Goal: Information Seeking & Learning: Learn about a topic

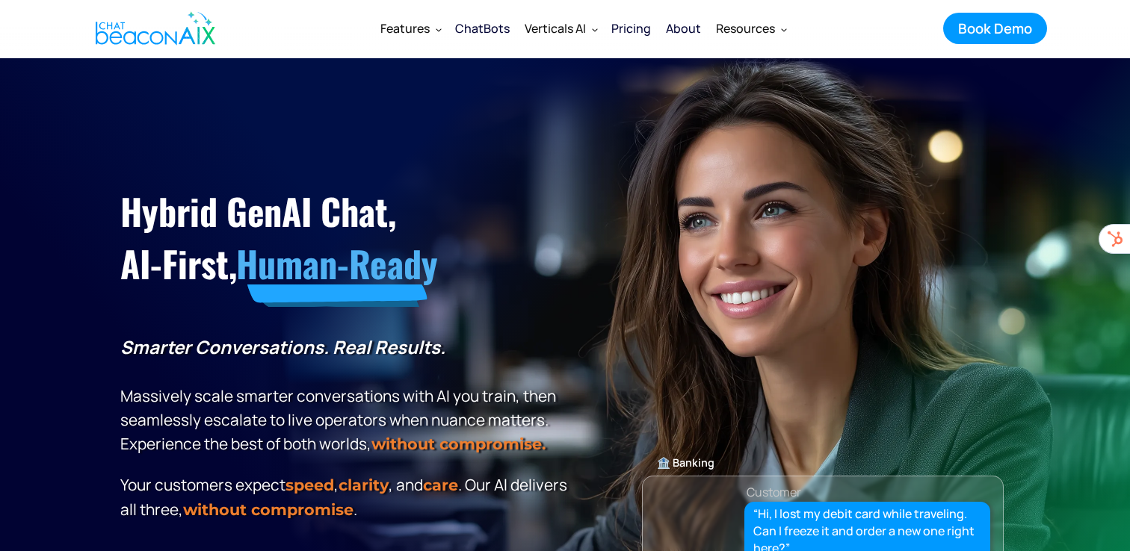
click at [488, 30] on div "ChatBots" at bounding box center [482, 28] width 55 height 21
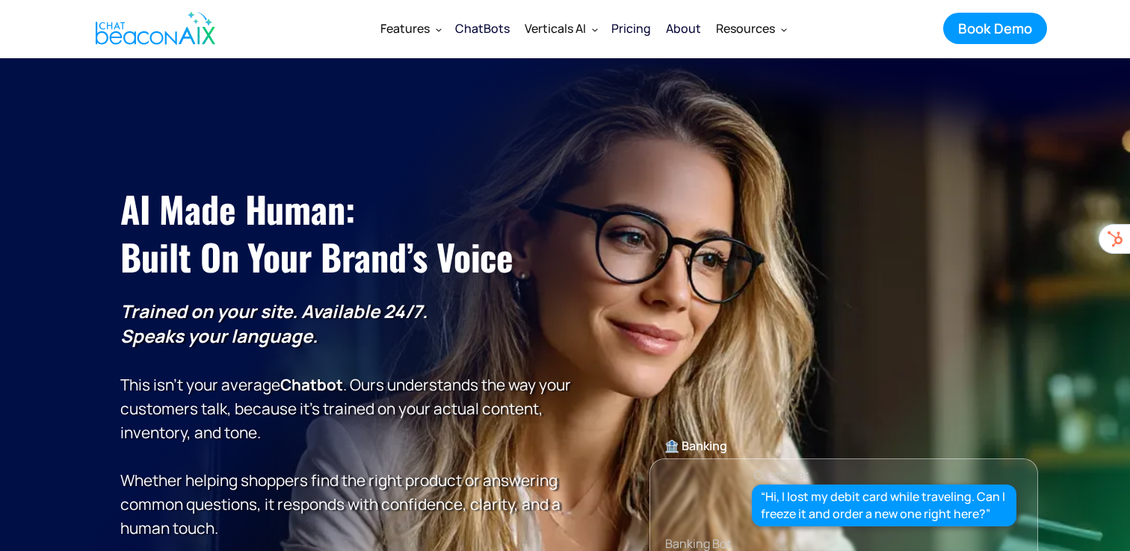
click at [637, 35] on div "Pricing" at bounding box center [631, 28] width 40 height 21
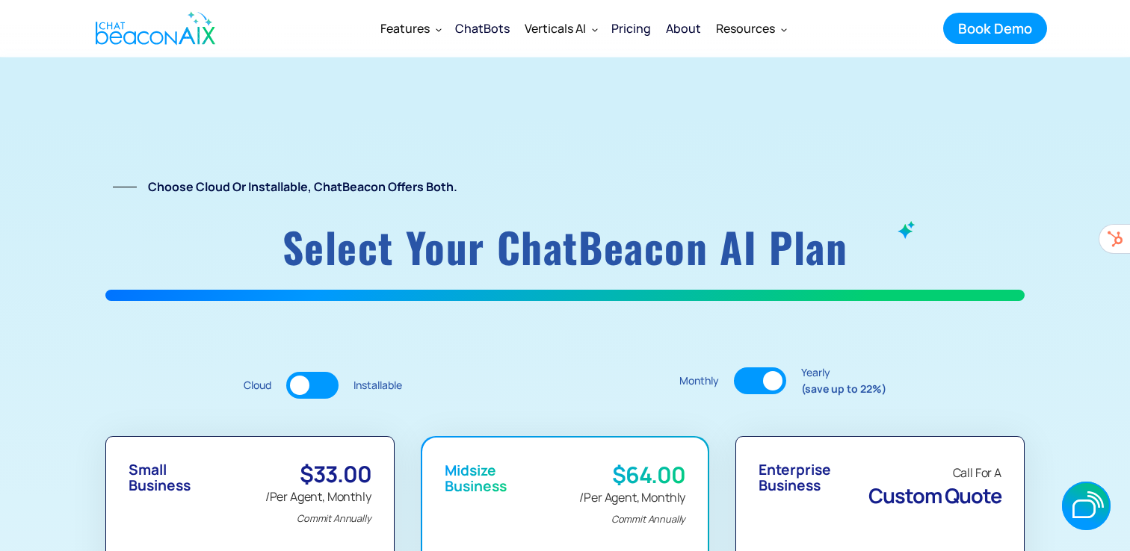
click at [485, 25] on div "ChatBots" at bounding box center [482, 28] width 55 height 21
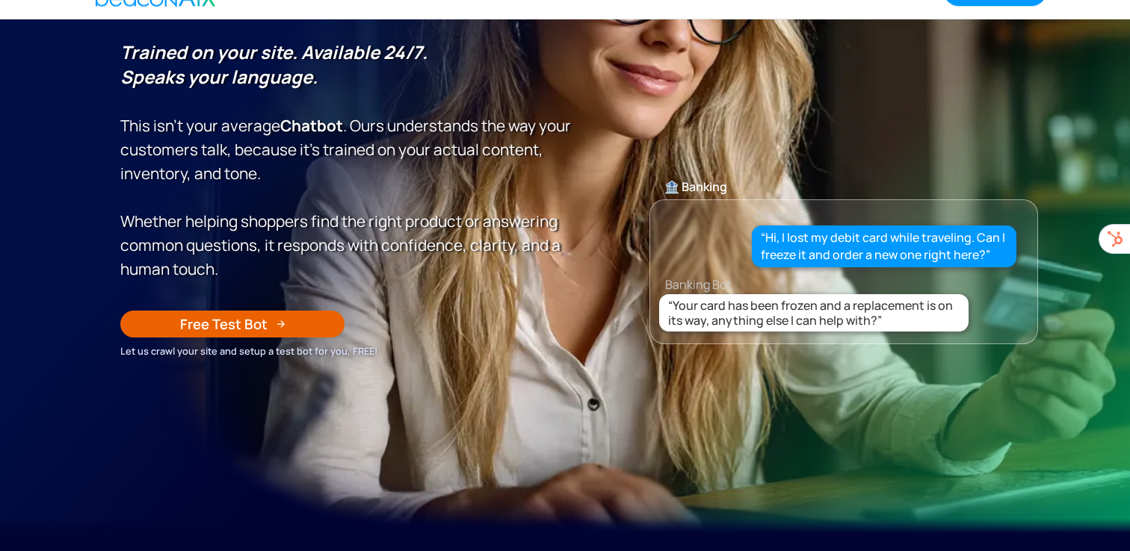
scroll to position [226, 0]
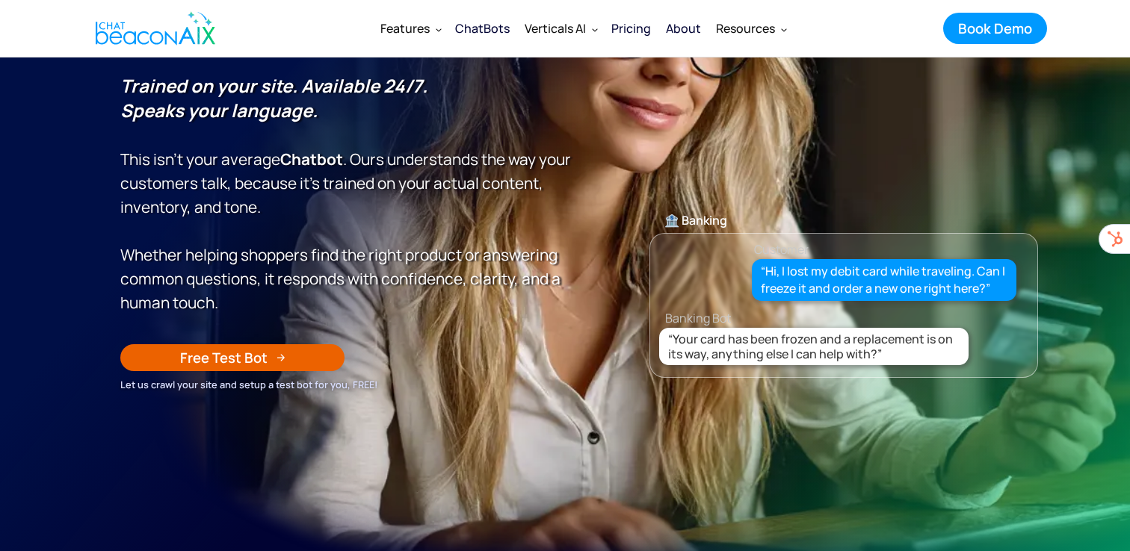
click at [256, 363] on div "Free Test Bot" at bounding box center [223, 357] width 87 height 19
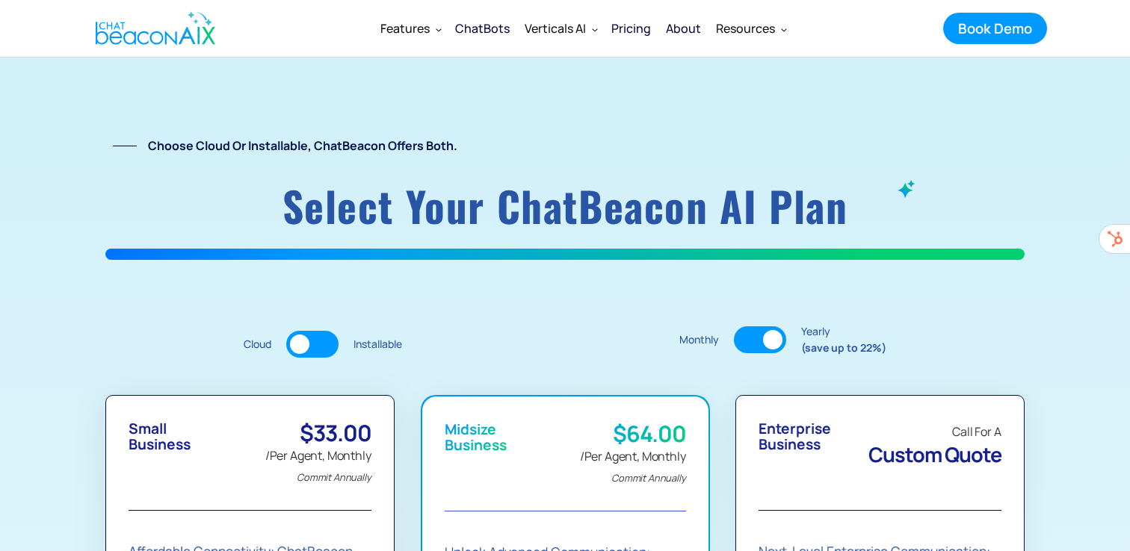
scroll to position [44, 0]
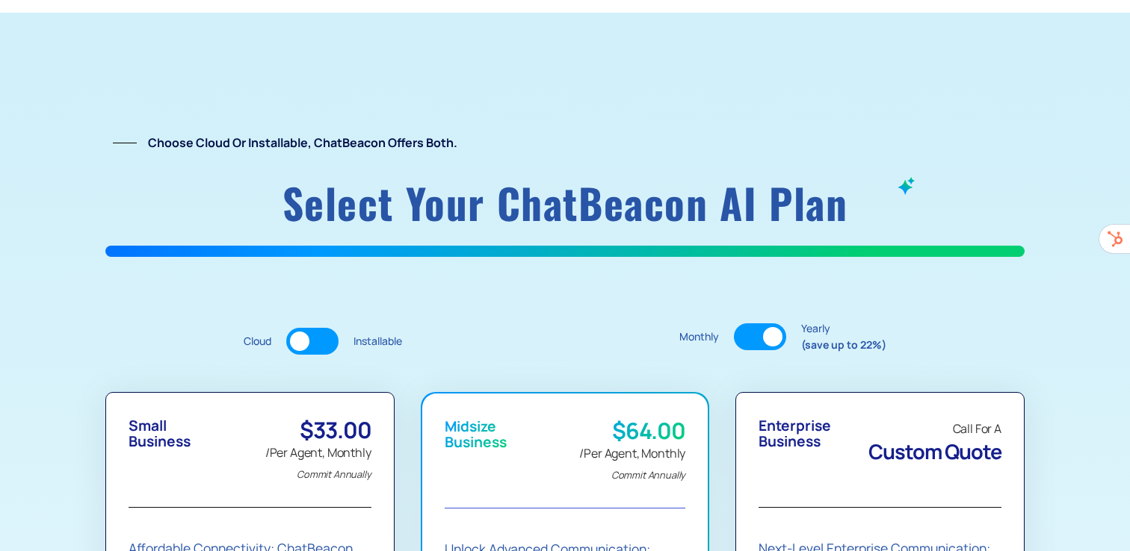
click at [330, 337] on div at bounding box center [312, 341] width 52 height 27
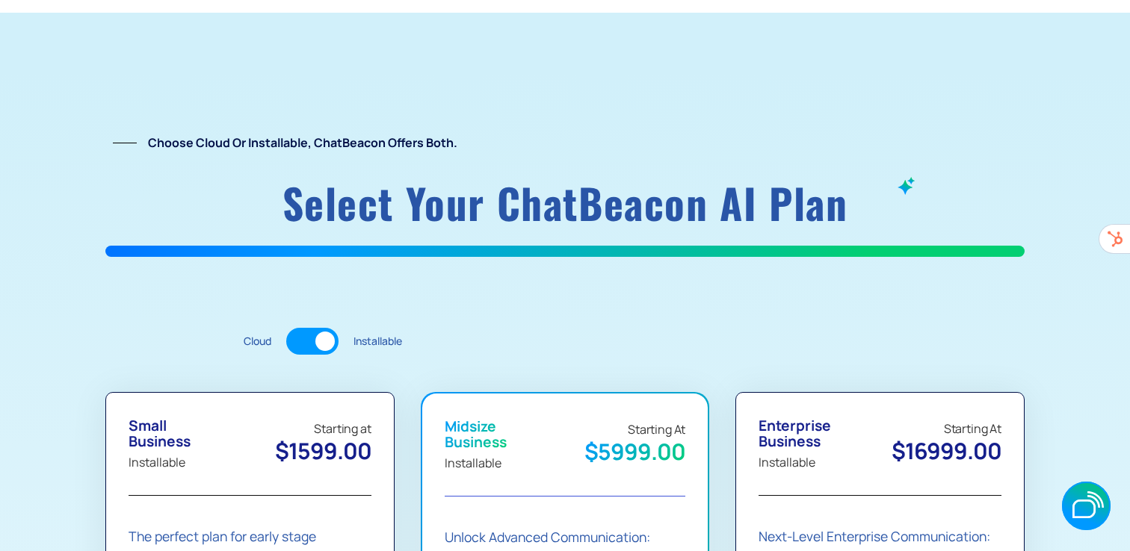
click at [310, 341] on div at bounding box center [312, 341] width 52 height 27
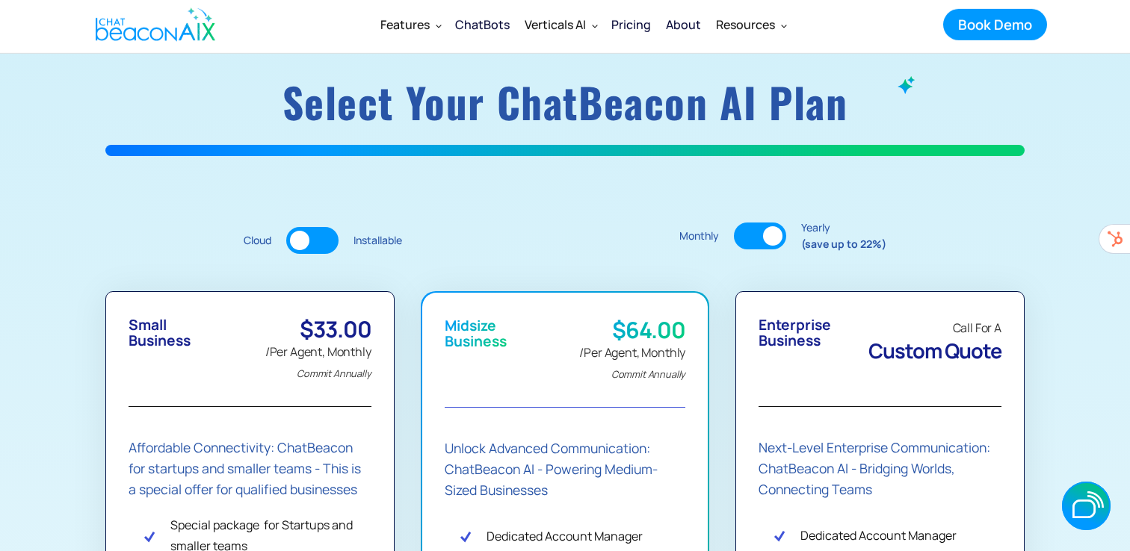
scroll to position [0, 0]
